Goal: Task Accomplishment & Management: Manage account settings

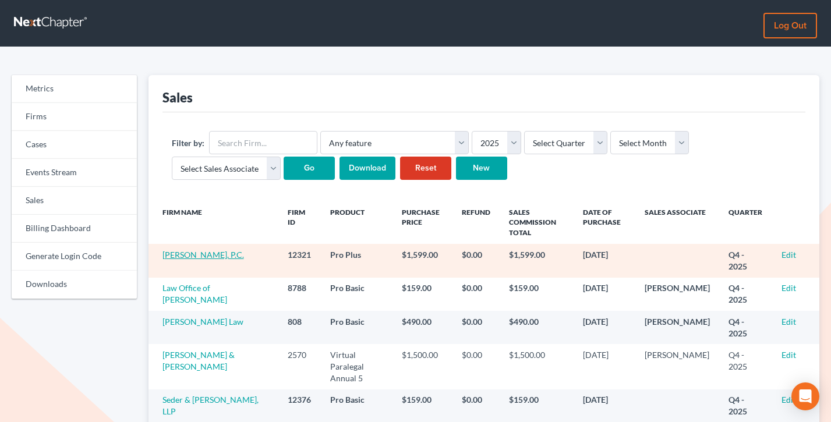
click at [193, 257] on link "[PERSON_NAME], P.C." at bounding box center [202, 255] width 81 height 10
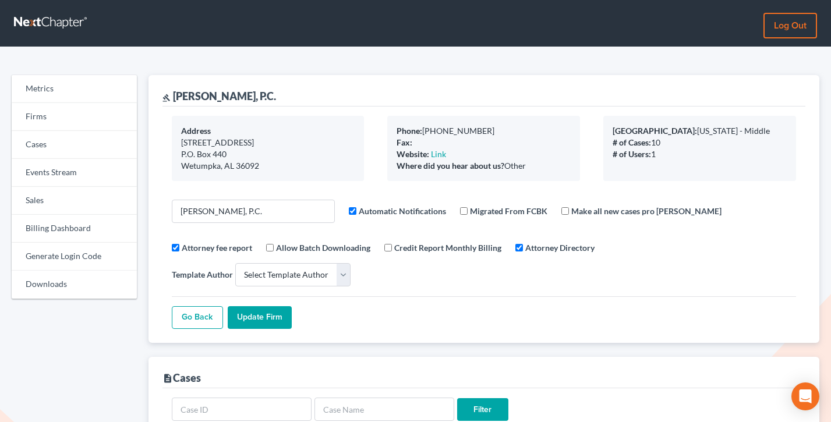
select select
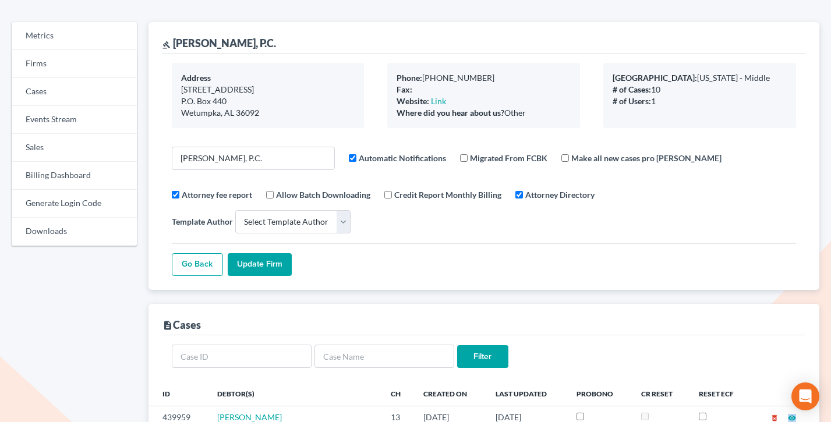
scroll to position [42, 0]
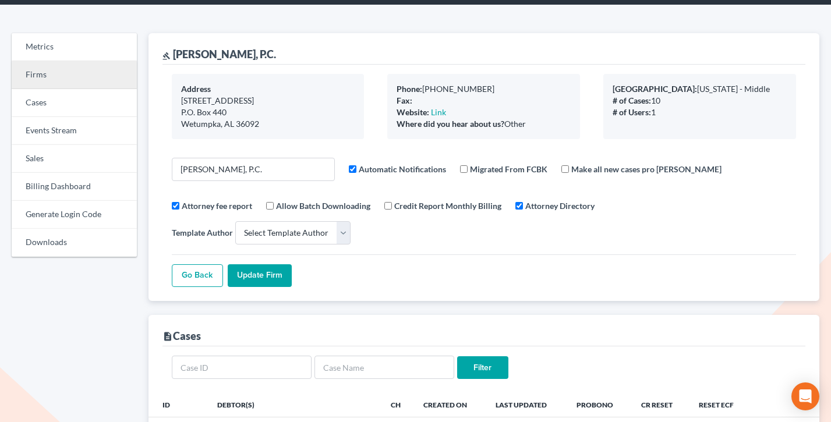
click at [77, 72] on link "Firms" at bounding box center [74, 75] width 125 height 28
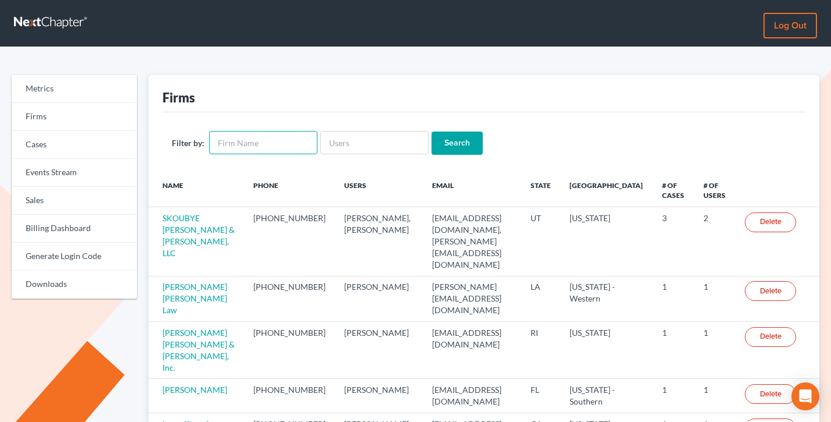
click at [269, 140] on input "text" at bounding box center [263, 142] width 108 height 23
type input "anthony atwell"
click at [431, 132] on input "Search" at bounding box center [456, 143] width 51 height 23
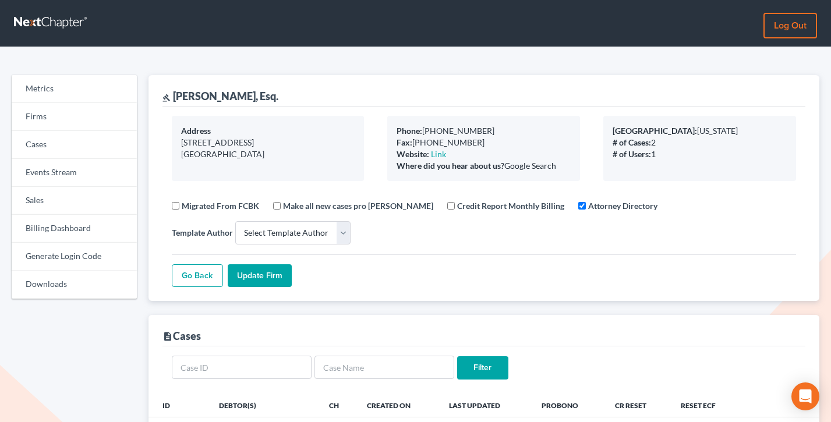
select select
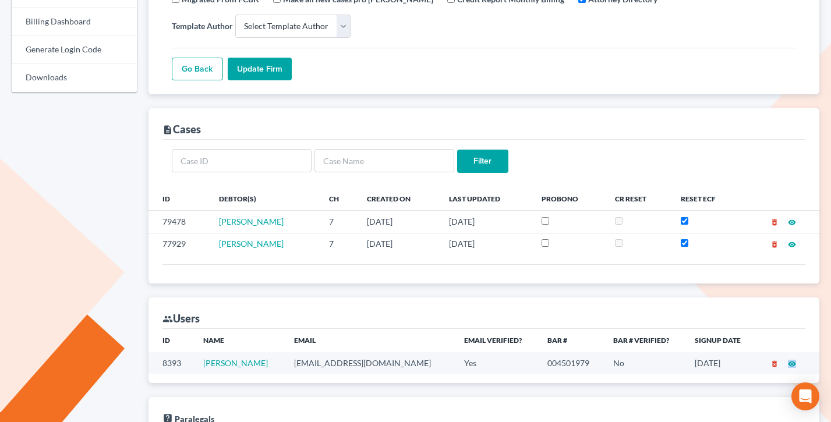
scroll to position [361, 0]
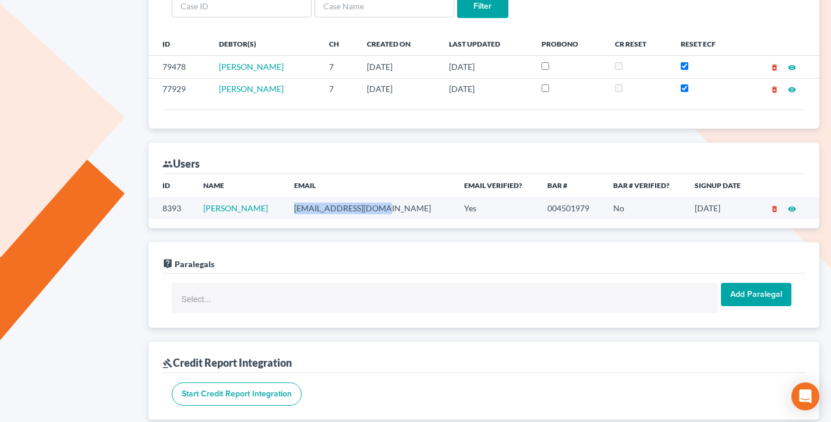
drag, startPoint x: 383, startPoint y: 210, endPoint x: 293, endPoint y: 210, distance: 90.2
click at [293, 210] on td "atwelllaw1@gmail.com" at bounding box center [369, 208] width 169 height 22
drag, startPoint x: 387, startPoint y: 212, endPoint x: 295, endPoint y: 212, distance: 92.6
click at [295, 212] on td "atwelllaw1@gmail.com" at bounding box center [369, 208] width 169 height 22
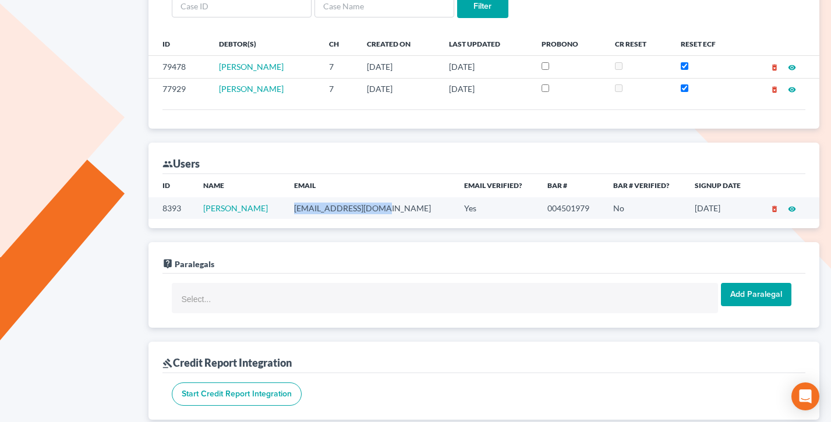
click at [295, 212] on td "atwelllaw1@gmail.com" at bounding box center [369, 208] width 169 height 22
drag, startPoint x: 382, startPoint y: 205, endPoint x: 300, endPoint y: 209, distance: 82.2
click at [300, 209] on td "atwelllaw1@gmail.com" at bounding box center [369, 208] width 169 height 22
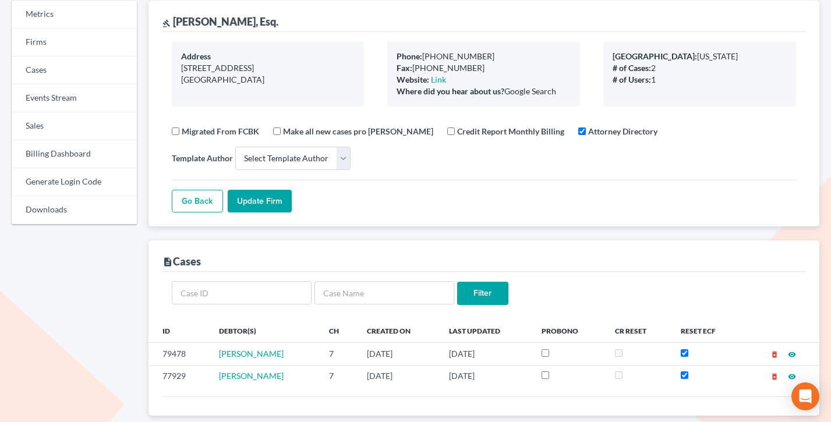
scroll to position [40, 0]
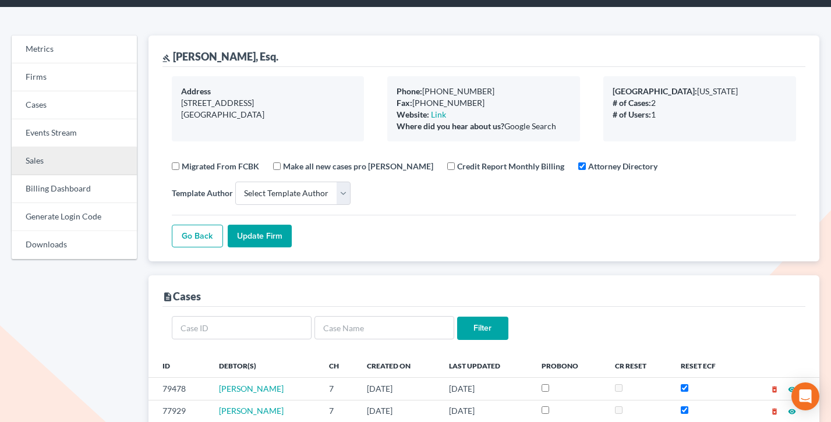
click at [30, 161] on link "Sales" at bounding box center [74, 161] width 125 height 28
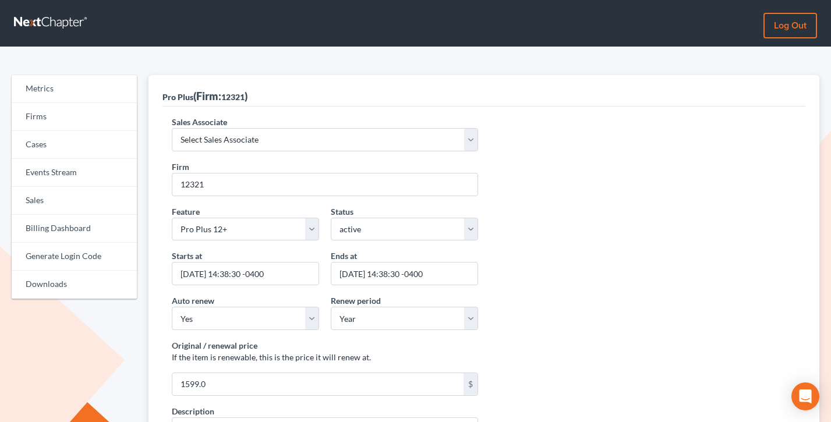
select select "7676"
click at [172, 128] on select "Select Sales Associate Alex Seymour Over Transom Tim Shadoan" at bounding box center [325, 139] width 306 height 23
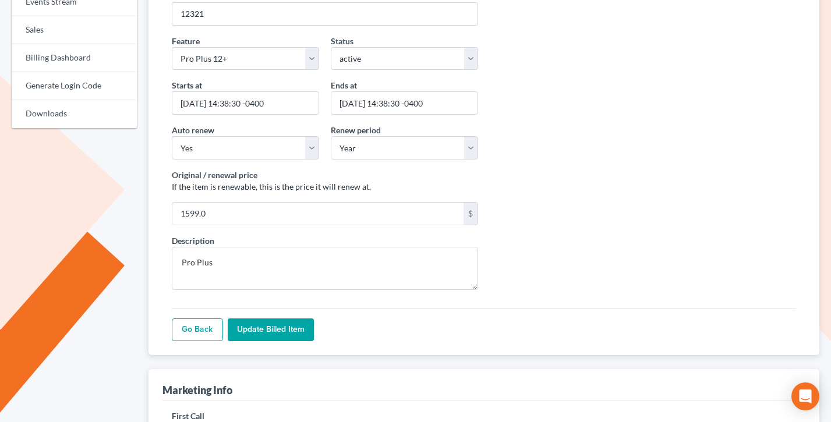
click at [263, 321] on input "Update Billed item" at bounding box center [271, 329] width 86 height 23
